Goal: Task Accomplishment & Management: Use online tool/utility

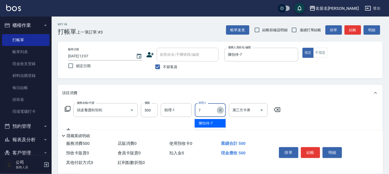
click at [221, 111] on icon "Clear" at bounding box center [220, 110] width 3 height 3
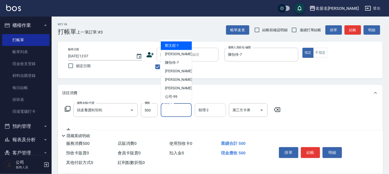
click at [169, 113] on input "助理-1" at bounding box center [176, 109] width 26 height 9
click at [175, 62] on span "[PERSON_NAME]-7" at bounding box center [172, 62] width 14 height 5
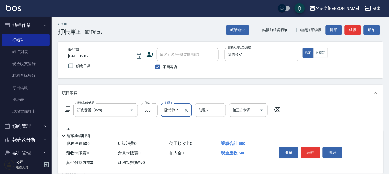
type input "陳怡伶-7"
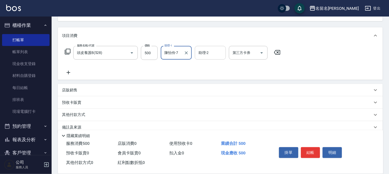
click at [312, 149] on button "結帳" at bounding box center [310, 152] width 19 height 11
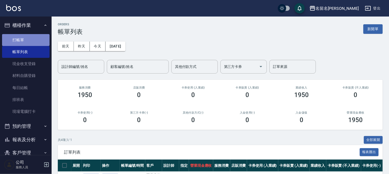
click at [27, 40] on link "打帳單" at bounding box center [25, 40] width 47 height 12
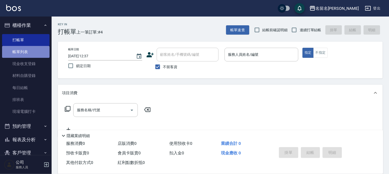
click at [30, 53] on link "帳單列表" at bounding box center [25, 52] width 47 height 12
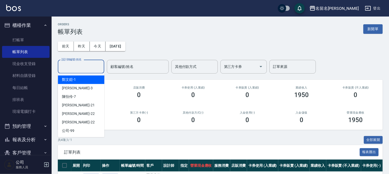
click at [94, 67] on input "設計師編號/姓名" at bounding box center [81, 66] width 42 height 9
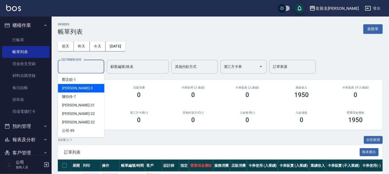
click at [93, 92] on div "[PERSON_NAME]-3" at bounding box center [81, 88] width 46 height 9
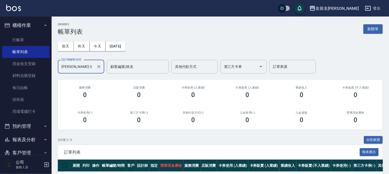
click at [87, 64] on input "[PERSON_NAME]-3" at bounding box center [77, 66] width 34 height 9
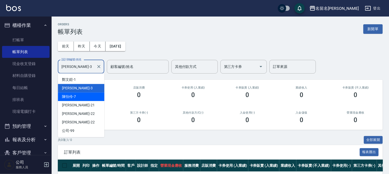
click at [85, 95] on div "[PERSON_NAME]-7" at bounding box center [81, 96] width 46 height 9
type input "陳怡伶-7"
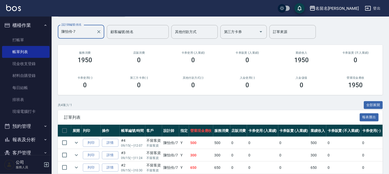
scroll to position [71, 0]
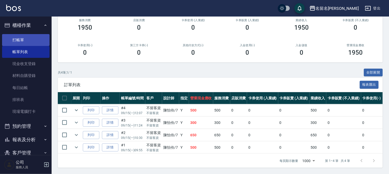
click at [16, 42] on link "打帳單" at bounding box center [25, 40] width 47 height 12
